Goal: Find specific page/section: Find specific page/section

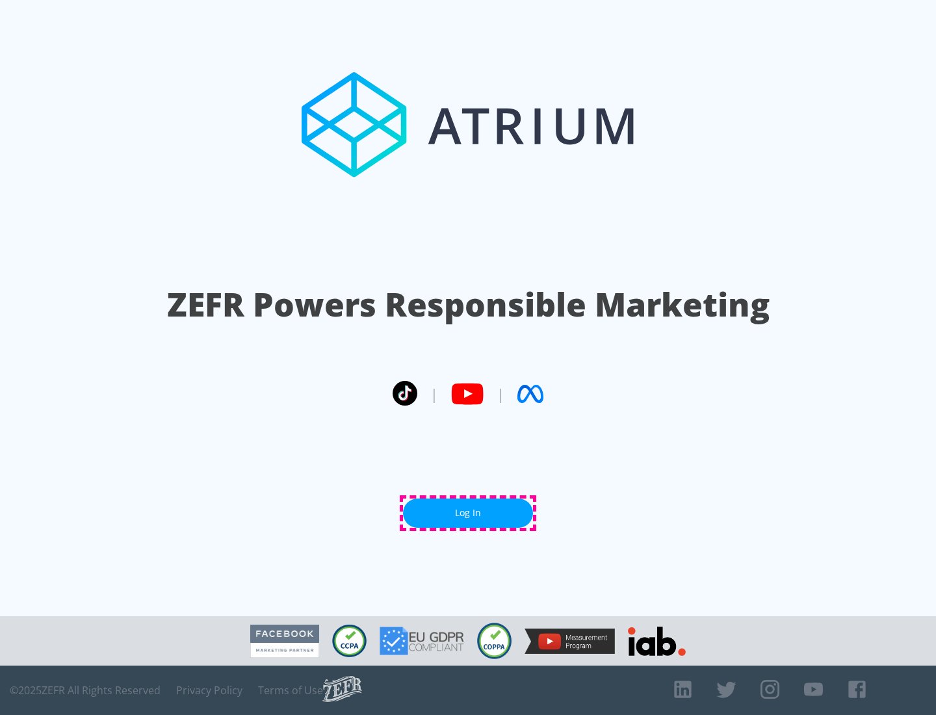
click at [468, 513] on link "Log In" at bounding box center [468, 513] width 130 height 29
